Goal: Information Seeking & Learning: Check status

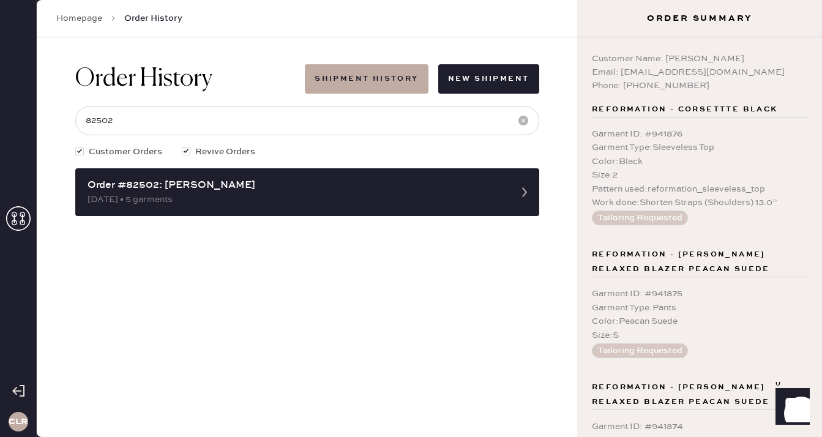
click at [18, 217] on icon at bounding box center [18, 218] width 24 height 24
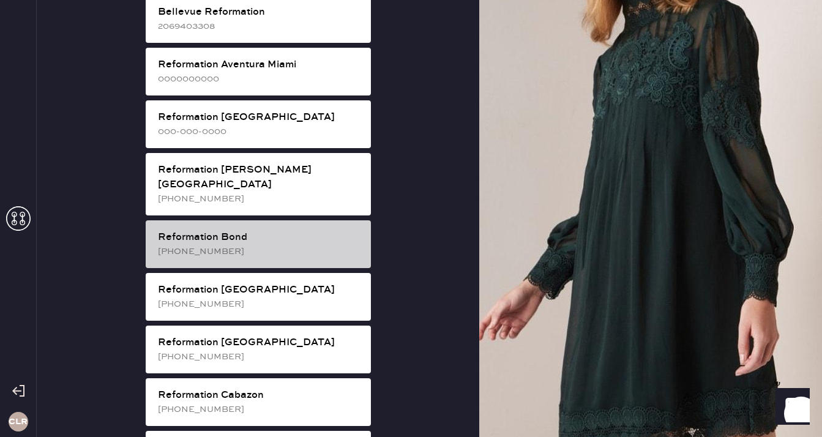
scroll to position [106, 0]
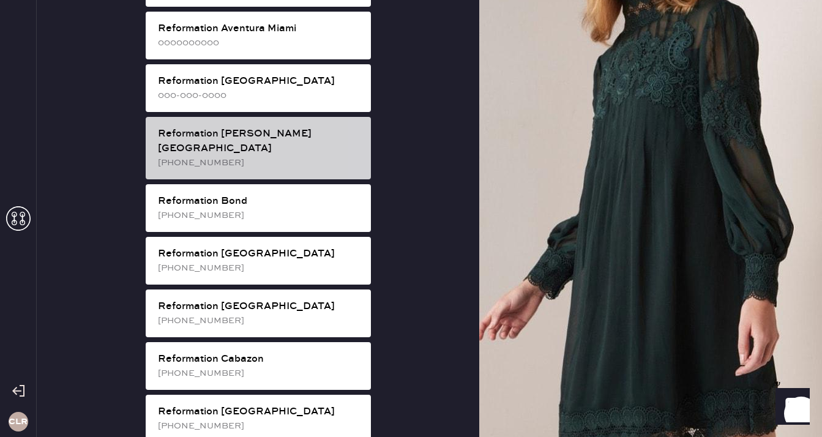
click at [283, 156] on div "[PHONE_NUMBER]" at bounding box center [259, 162] width 203 height 13
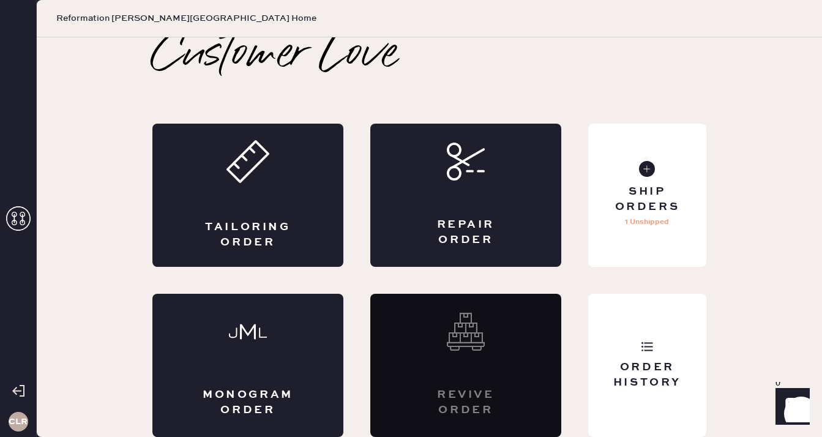
scroll to position [7, 0]
click at [656, 368] on div "Order History" at bounding box center [647, 375] width 99 height 31
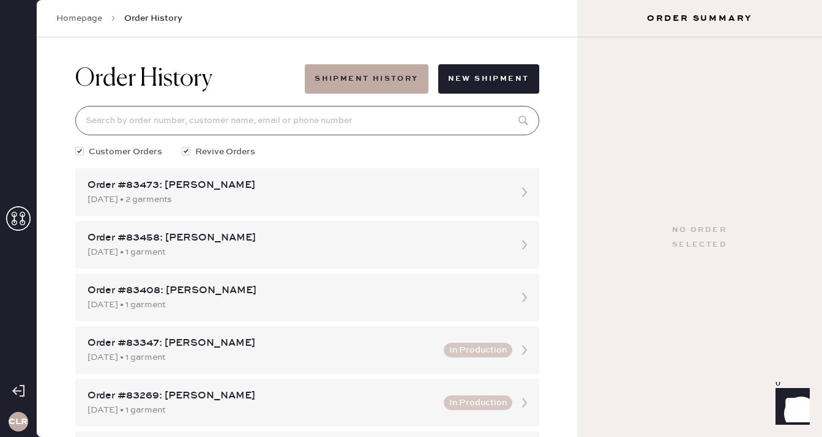
click at [356, 130] on input at bounding box center [307, 120] width 464 height 29
paste input "82617"
type input "82617"
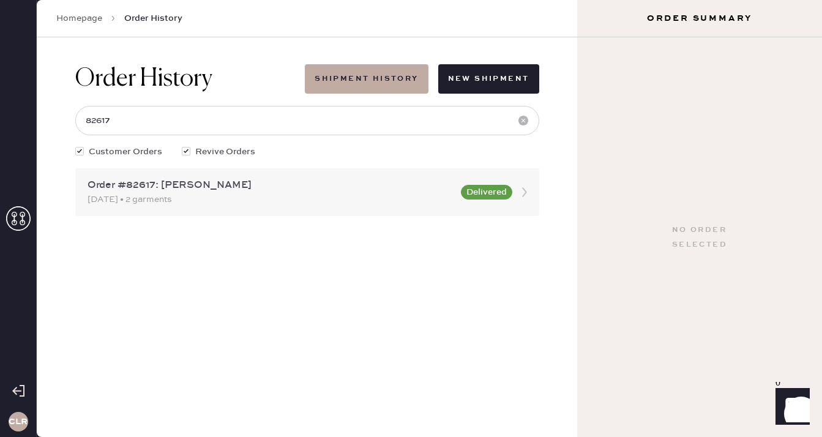
click at [201, 205] on div "[DATE] • 2 garments" at bounding box center [271, 199] width 366 height 13
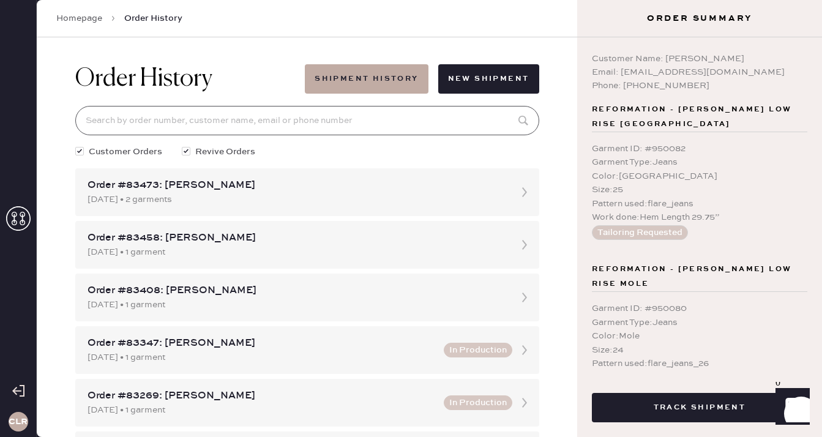
click at [192, 118] on input at bounding box center [307, 120] width 464 height 29
paste input "82617"
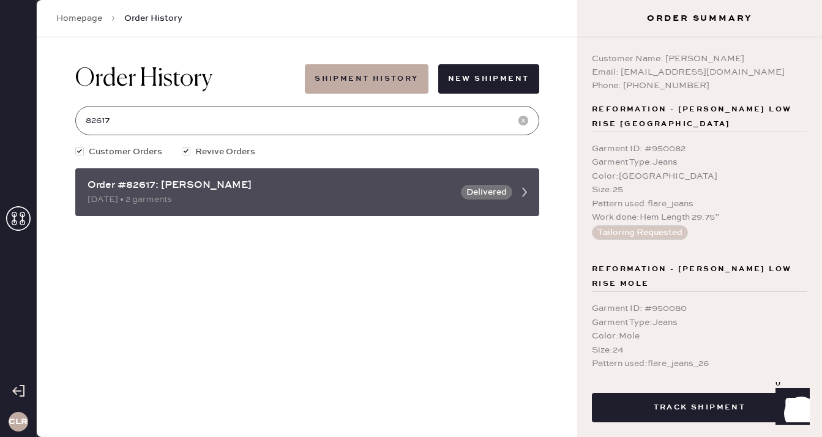
type input "82617"
click at [228, 193] on div "[DATE] • 2 garments" at bounding box center [271, 199] width 366 height 13
copy div "82617"
drag, startPoint x: 154, startPoint y: 185, endPoint x: 127, endPoint y: 185, distance: 26.9
click at [127, 185] on div "Order #82617: [PERSON_NAME]" at bounding box center [271, 185] width 366 height 15
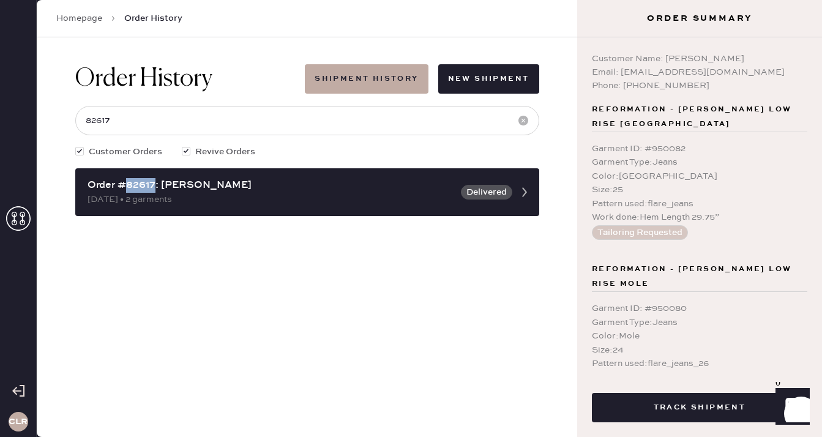
click at [14, 214] on use at bounding box center [18, 218] width 24 height 24
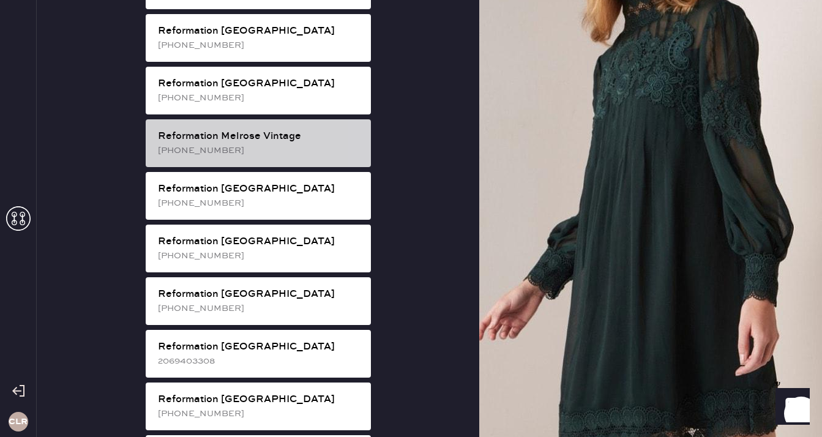
scroll to position [1324, 0]
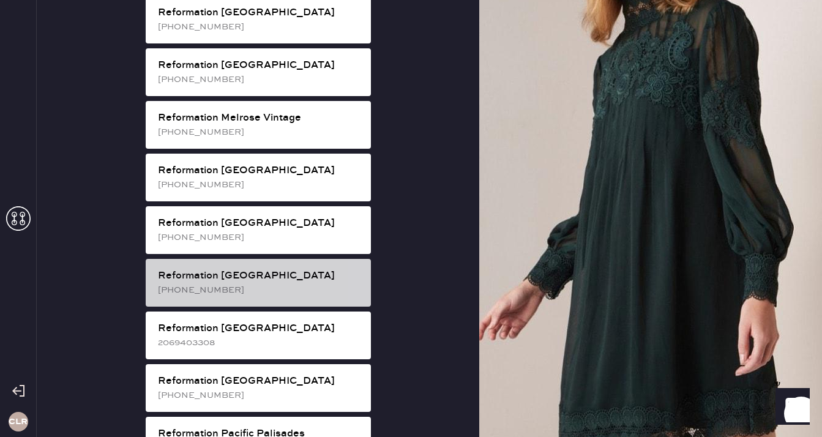
click at [288, 283] on div "[PHONE_NUMBER]" at bounding box center [259, 289] width 203 height 13
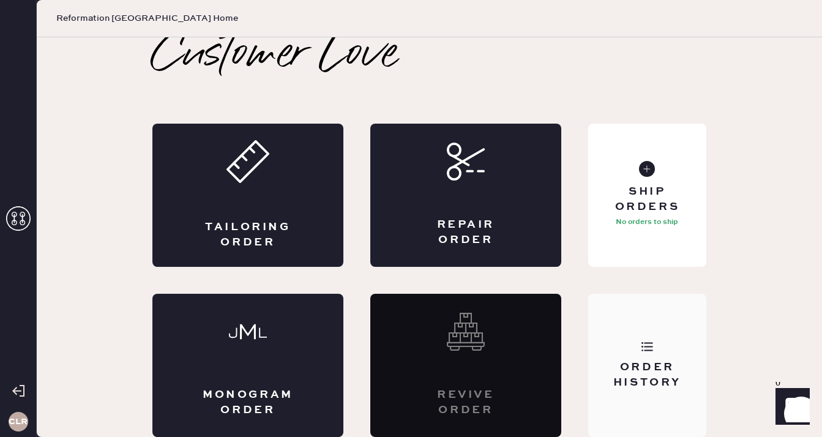
click at [669, 353] on div "Order History" at bounding box center [647, 365] width 118 height 143
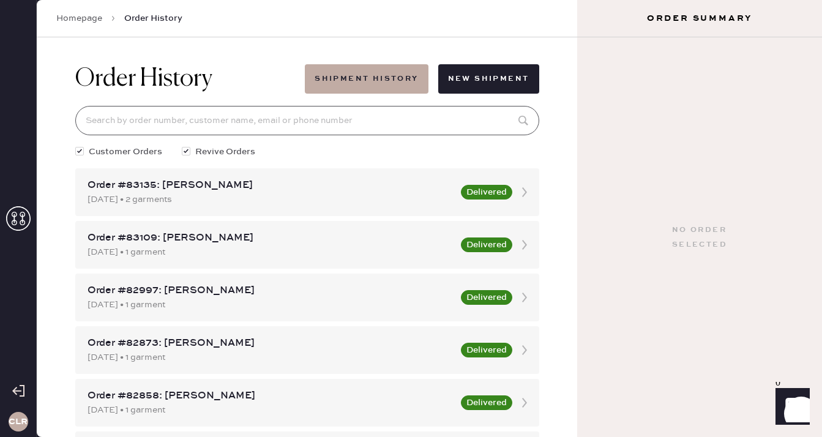
click at [345, 118] on input at bounding box center [307, 120] width 464 height 29
paste input "82880"
type input "82880"
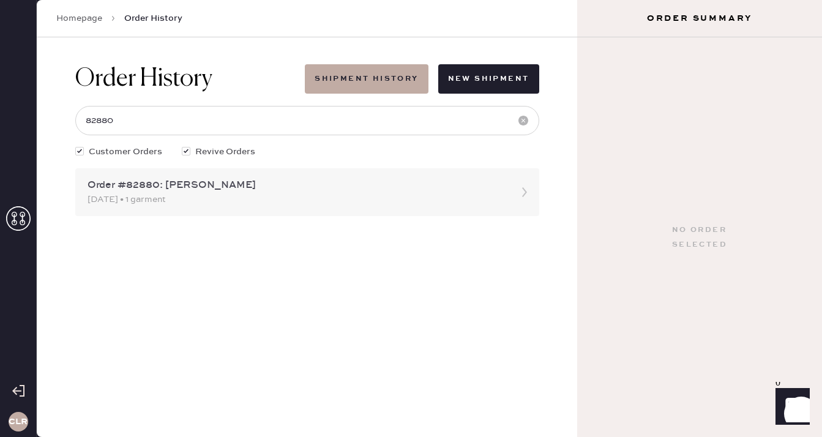
click at [220, 193] on div "[DATE] • 1 garment" at bounding box center [296, 199] width 417 height 13
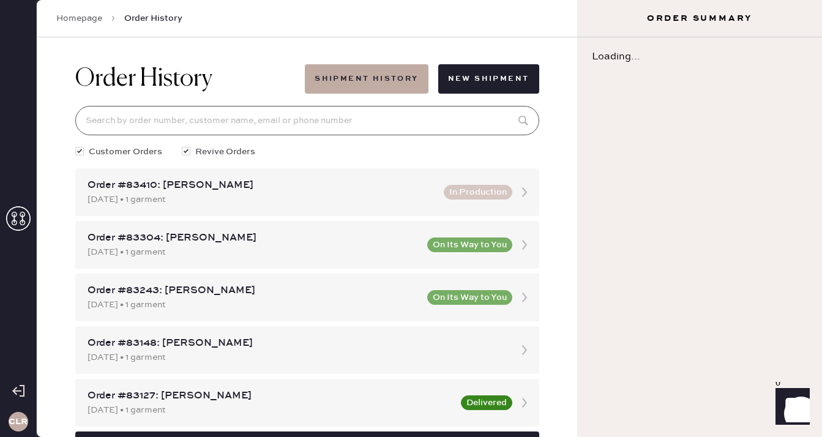
click at [237, 111] on input at bounding box center [307, 120] width 464 height 29
paste input "82880"
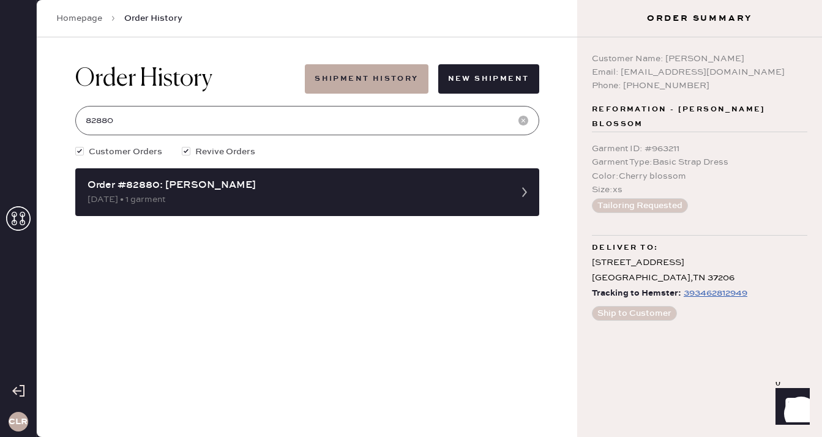
type input "82880"
